Goal: Task Accomplishment & Management: Use online tool/utility

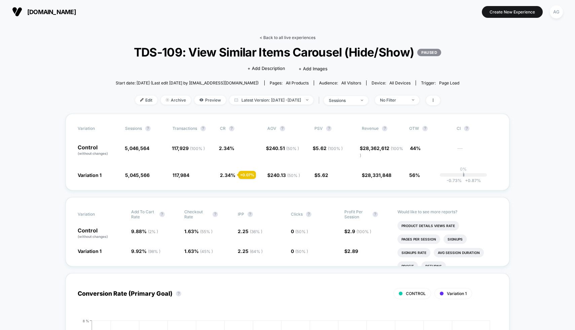
click at [285, 36] on link "< Back to all live experiences" at bounding box center [288, 37] width 56 height 5
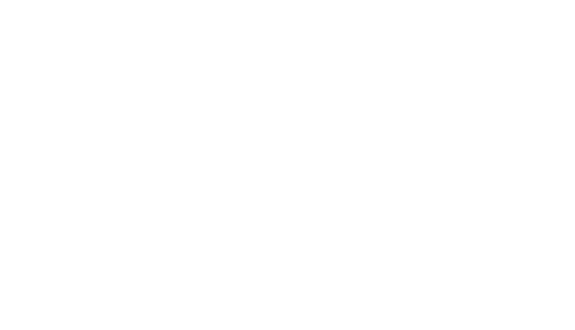
click at [285, 3] on html "Navigated to [DOMAIN_NAME] | No-code CRO for Shopify $6" at bounding box center [287, 1] width 575 height 3
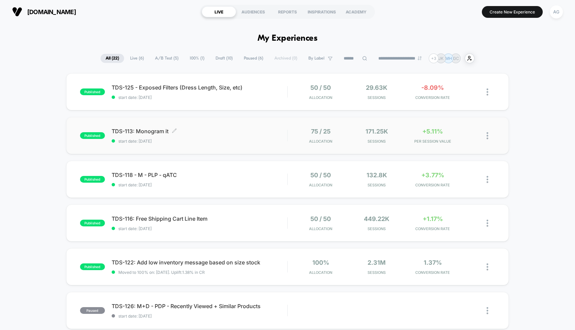
click at [275, 139] on span "start date: [DATE]" at bounding box center [200, 141] width 176 height 5
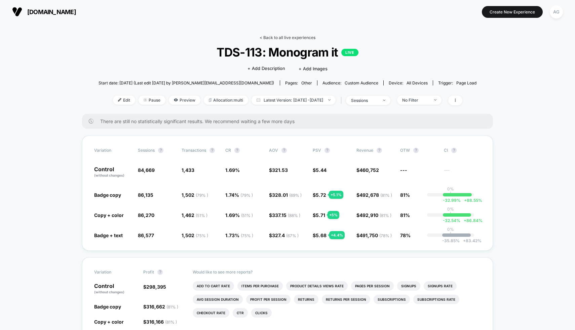
click at [280, 36] on link "< Back to all live experiences" at bounding box center [288, 37] width 56 height 5
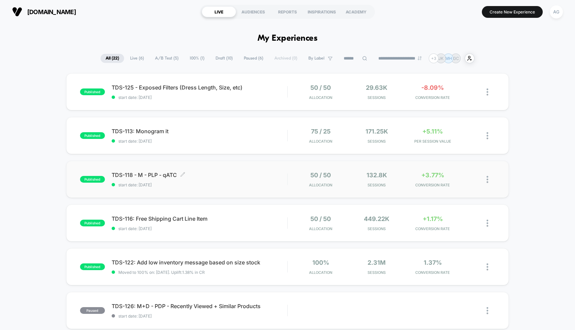
click at [244, 181] on div "TDS-118 - M - PLP - qATC Click to edit experience details Click to edit experie…" at bounding box center [200, 179] width 176 height 16
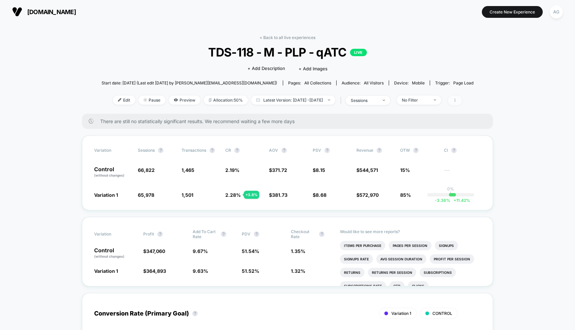
click at [462, 95] on span at bounding box center [455, 100] width 14 height 10
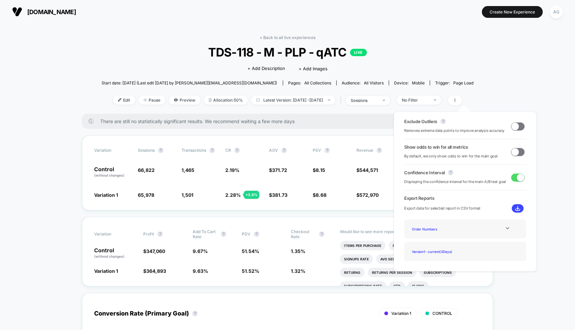
click at [511, 124] on span at bounding box center [514, 125] width 7 height 7
click at [518, 124] on span at bounding box center [520, 125] width 7 height 7
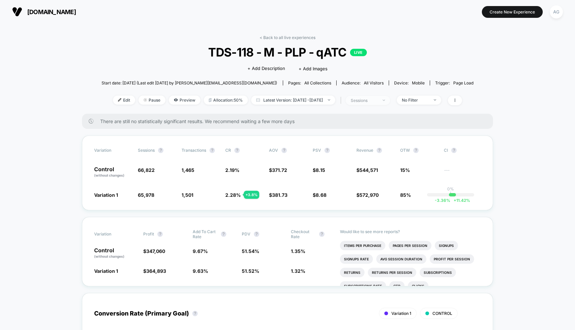
click at [378, 101] on div "sessions" at bounding box center [364, 100] width 27 height 5
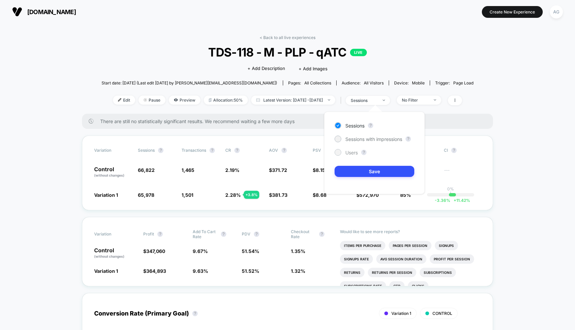
click at [345, 152] on span "Users" at bounding box center [351, 153] width 12 height 6
click at [355, 174] on button "Save" at bounding box center [375, 171] width 80 height 11
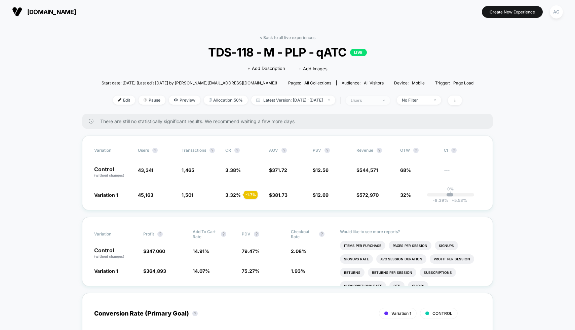
click at [370, 104] on span "users" at bounding box center [368, 100] width 44 height 9
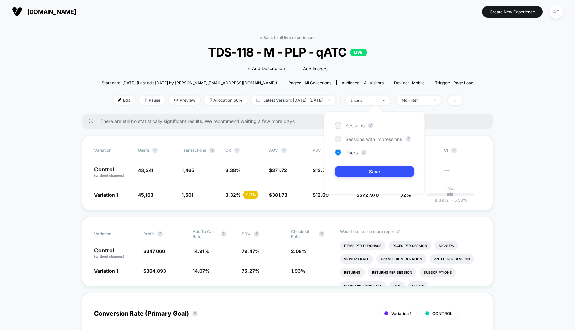
click at [357, 123] on span "Sessions" at bounding box center [354, 126] width 19 height 6
click at [366, 169] on button "Save" at bounding box center [375, 171] width 80 height 11
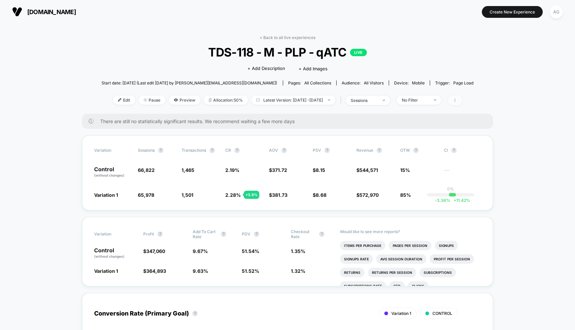
click at [462, 96] on span at bounding box center [455, 100] width 14 height 10
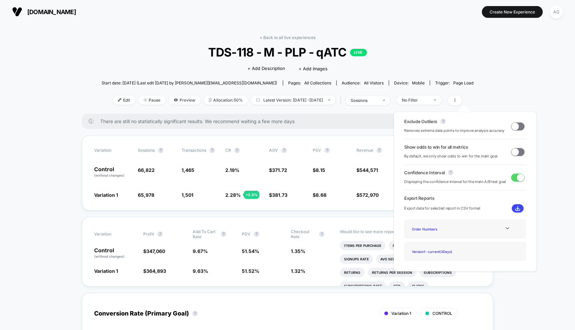
click at [514, 123] on span at bounding box center [514, 125] width 7 height 7
click at [517, 127] on span at bounding box center [520, 125] width 7 height 7
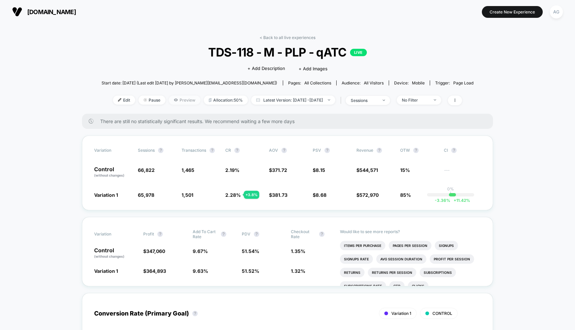
click at [174, 101] on icon at bounding box center [176, 100] width 4 height 4
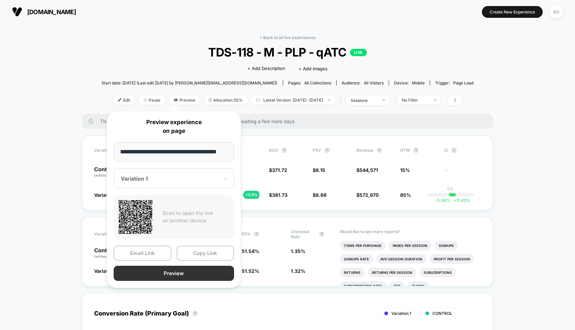
click at [173, 276] on button "Preview" at bounding box center [174, 273] width 120 height 15
